Goal: Transaction & Acquisition: Purchase product/service

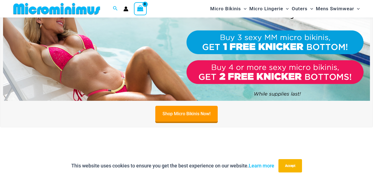
scroll to position [217, 0]
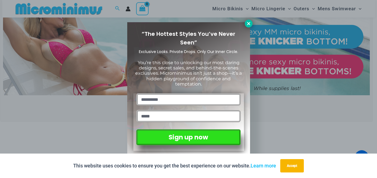
click at [250, 22] on icon at bounding box center [248, 23] width 5 height 5
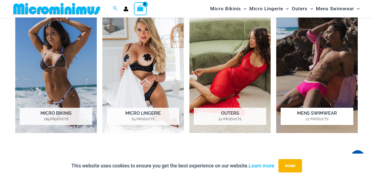
scroll to position [402, 0]
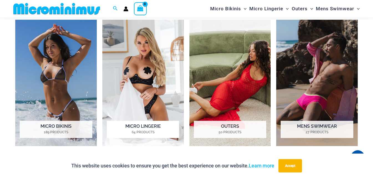
click at [152, 77] on img "Visit product category Micro Lingerie" at bounding box center [143, 83] width 82 height 126
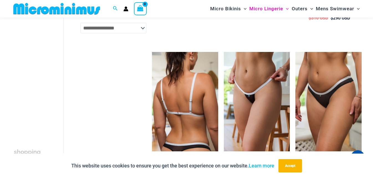
scroll to position [832, 0]
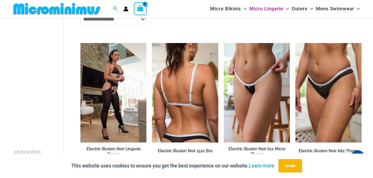
click at [198, 88] on img at bounding box center [185, 92] width 66 height 99
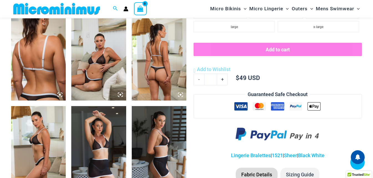
scroll to position [301, 0]
click at [87, 79] on img at bounding box center [98, 59] width 55 height 82
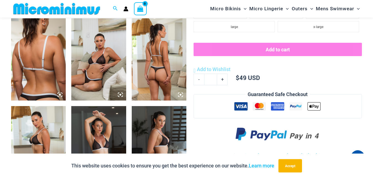
click at [88, 81] on img at bounding box center [98, 59] width 55 height 82
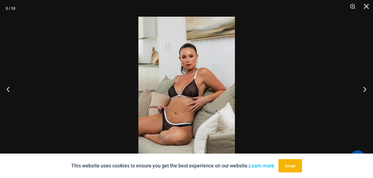
click at [198, 94] on img at bounding box center [186, 89] width 96 height 144
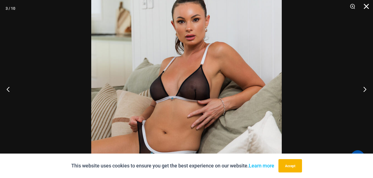
click at [364, 6] on button "Close" at bounding box center [364, 8] width 14 height 17
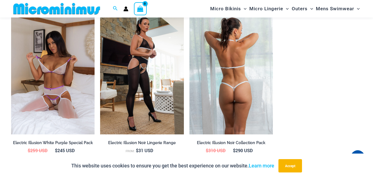
scroll to position [578, 0]
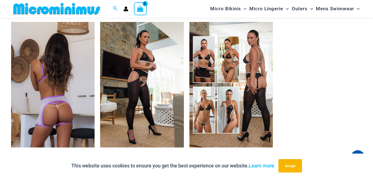
click at [38, 110] on img at bounding box center [52, 84] width 83 height 125
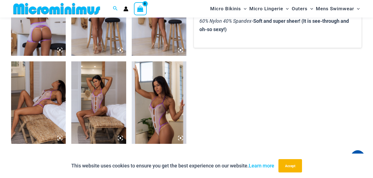
scroll to position [359, 0]
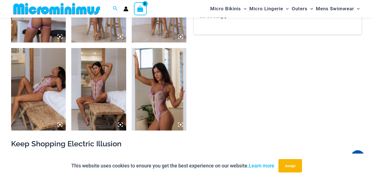
click at [106, 92] on img at bounding box center [98, 89] width 55 height 82
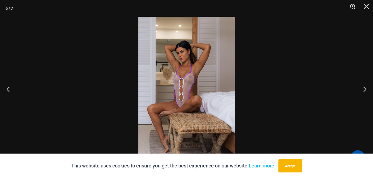
click at [204, 97] on img at bounding box center [186, 89] width 96 height 144
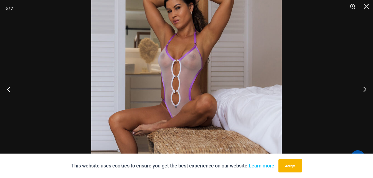
click at [8, 90] on button "Previous" at bounding box center [10, 89] width 21 height 28
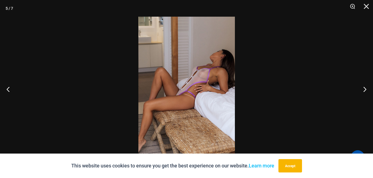
click at [202, 102] on img at bounding box center [186, 89] width 96 height 144
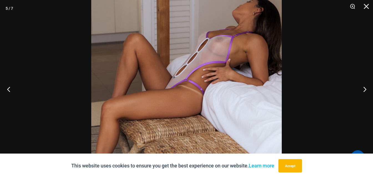
click at [10, 88] on button "Previous" at bounding box center [10, 89] width 21 height 28
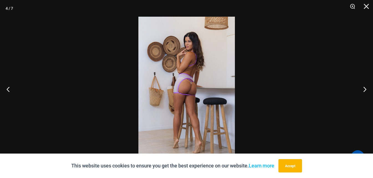
click at [203, 113] on img at bounding box center [186, 89] width 96 height 144
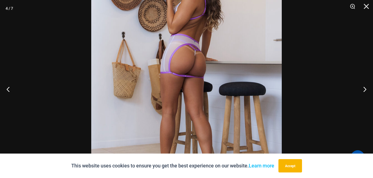
click at [203, 113] on img at bounding box center [186, 65] width 190 height 286
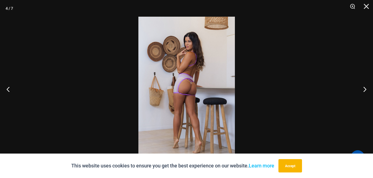
click at [206, 113] on img at bounding box center [186, 89] width 96 height 144
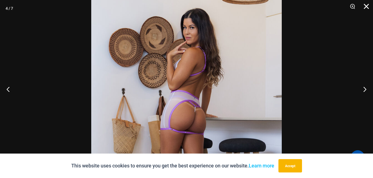
click at [365, 6] on button "Close" at bounding box center [364, 8] width 14 height 17
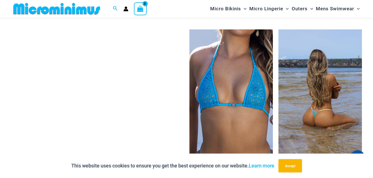
scroll to position [858, 0]
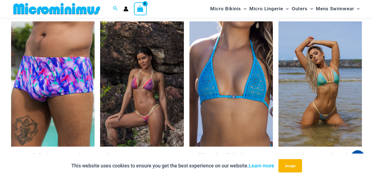
click at [145, 91] on img at bounding box center [141, 83] width 83 height 125
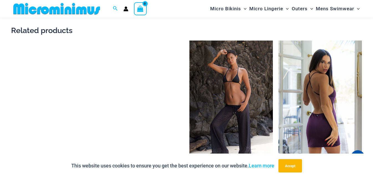
scroll to position [665, 0]
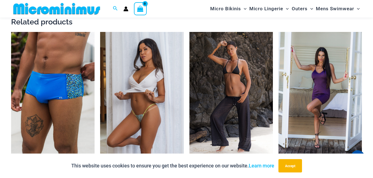
click at [134, 97] on img at bounding box center [141, 94] width 83 height 125
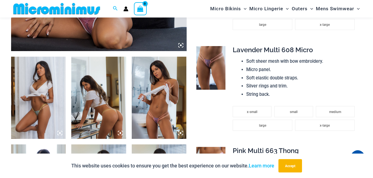
scroll to position [272, 0]
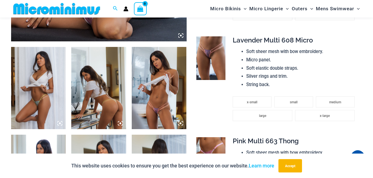
click at [102, 95] on img at bounding box center [98, 88] width 55 height 82
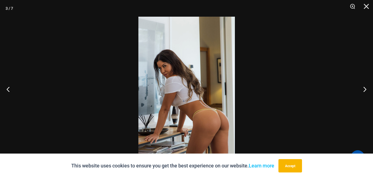
click at [171, 98] on img at bounding box center [186, 89] width 96 height 144
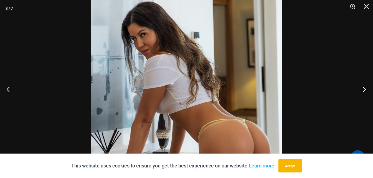
click at [365, 88] on button "Next" at bounding box center [362, 89] width 21 height 28
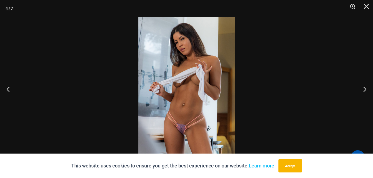
click at [177, 114] on img at bounding box center [186, 89] width 96 height 144
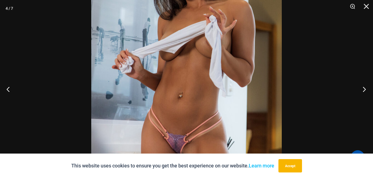
click at [365, 89] on button "Next" at bounding box center [362, 89] width 21 height 28
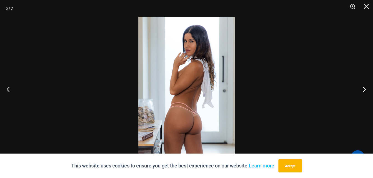
click at [365, 89] on button "Next" at bounding box center [362, 89] width 21 height 28
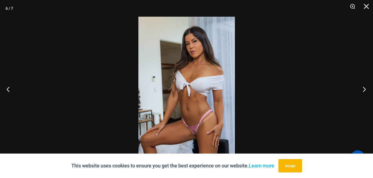
click at [364, 90] on button "Next" at bounding box center [362, 89] width 21 height 28
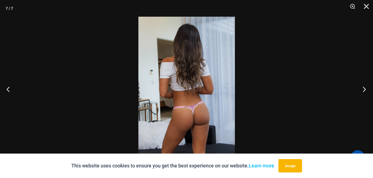
click at [364, 90] on button "Next" at bounding box center [362, 89] width 21 height 28
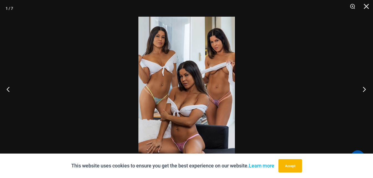
click at [364, 90] on button "Next" at bounding box center [362, 89] width 21 height 28
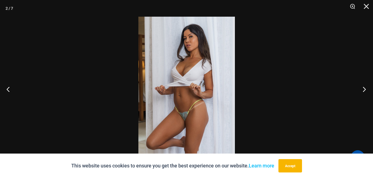
click at [364, 90] on button "Next" at bounding box center [362, 89] width 21 height 28
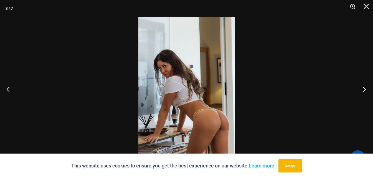
click at [364, 90] on button "Next" at bounding box center [362, 89] width 21 height 28
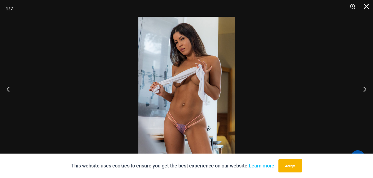
click at [366, 6] on button "Close" at bounding box center [364, 8] width 14 height 17
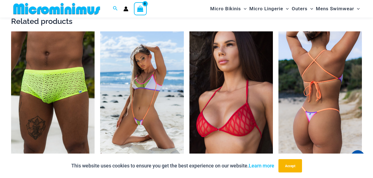
scroll to position [771, 0]
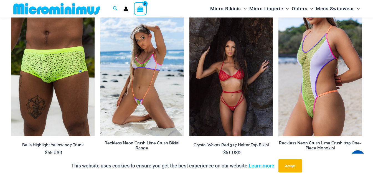
click at [221, 91] on img at bounding box center [230, 73] width 83 height 125
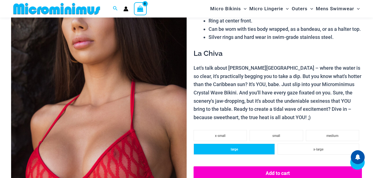
scroll to position [140, 0]
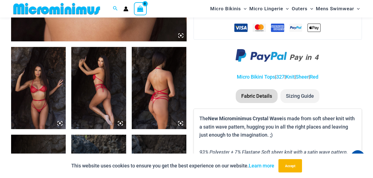
click at [60, 122] on icon at bounding box center [59, 123] width 5 height 5
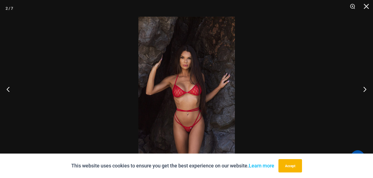
click at [174, 108] on img at bounding box center [186, 89] width 96 height 144
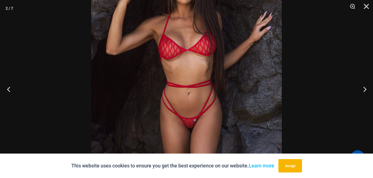
click at [7, 89] on button "Previous" at bounding box center [10, 89] width 21 height 28
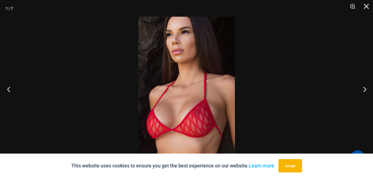
click at [8, 88] on button "Previous" at bounding box center [10, 89] width 21 height 28
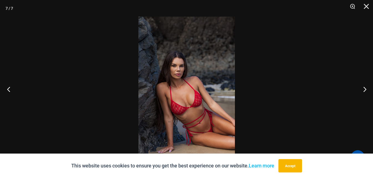
click at [7, 86] on button "Previous" at bounding box center [10, 89] width 21 height 28
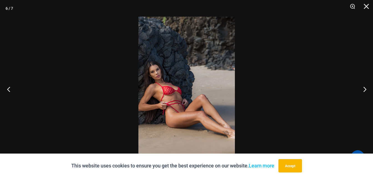
click at [7, 86] on button "Previous" at bounding box center [10, 89] width 21 height 28
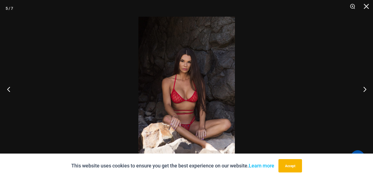
click at [7, 86] on button "Previous" at bounding box center [10, 89] width 21 height 28
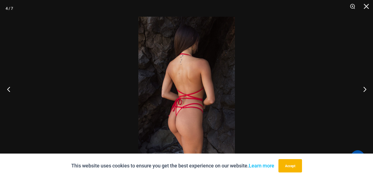
click at [7, 86] on button "Previous" at bounding box center [10, 89] width 21 height 28
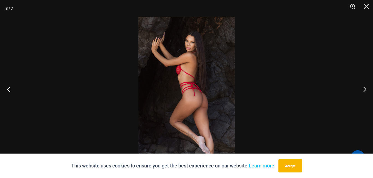
click at [7, 86] on button "Previous" at bounding box center [10, 89] width 21 height 28
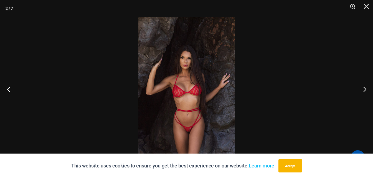
click at [7, 86] on button "Previous" at bounding box center [10, 89] width 21 height 28
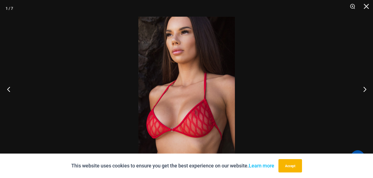
click at [7, 86] on button "Previous" at bounding box center [10, 89] width 21 height 28
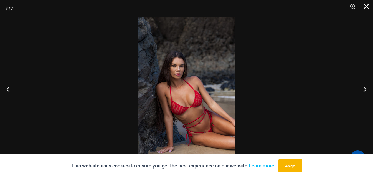
click at [367, 6] on button "Close" at bounding box center [364, 8] width 14 height 17
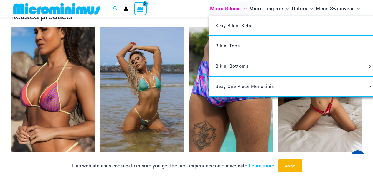
scroll to position [882, 0]
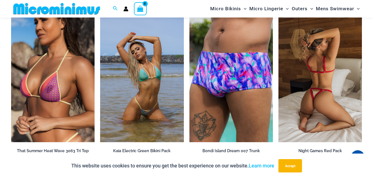
click at [310, 107] on img at bounding box center [319, 79] width 83 height 125
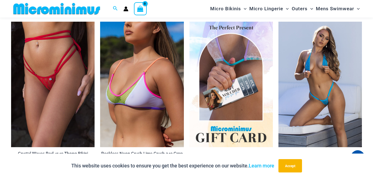
scroll to position [693, 0]
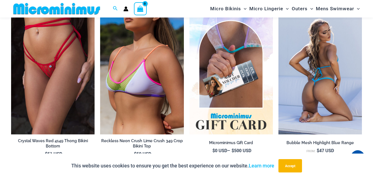
click at [325, 86] on img at bounding box center [319, 71] width 83 height 125
